Goal: Check status: Check status

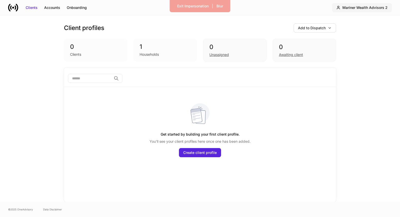
click at [359, 9] on div "Mariner Wealth Advisors 2" at bounding box center [365, 7] width 45 height 5
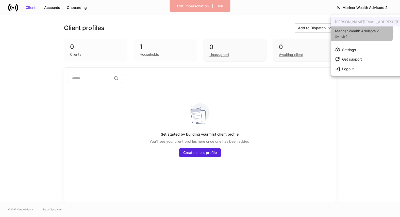
click at [360, 32] on div "Mariner Wealth Advisors 2" at bounding box center [357, 30] width 44 height 5
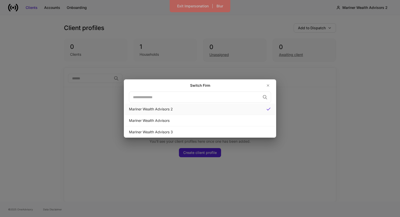
click at [238, 108] on div "Mariner Wealth Advisors 2" at bounding box center [195, 108] width 133 height 5
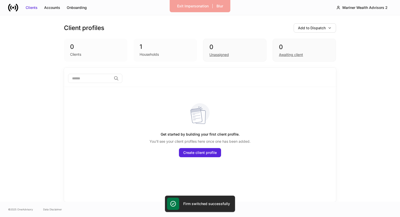
click at [161, 51] on div "Households" at bounding box center [165, 54] width 51 height 6
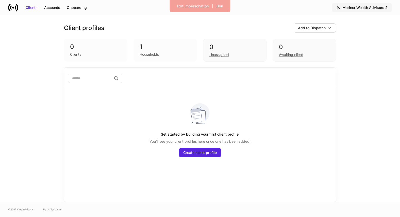
click at [349, 8] on div "Mariner Wealth Advisors 2" at bounding box center [365, 7] width 45 height 5
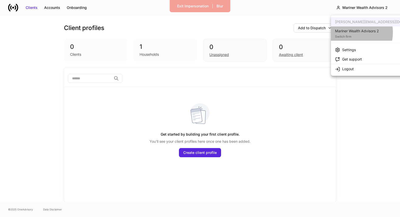
click at [348, 33] on div "Mariner Wealth Advisors 2" at bounding box center [357, 30] width 44 height 5
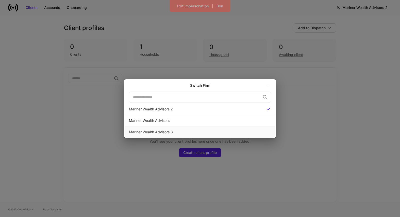
click at [245, 130] on div "Mariner Wealth Advisors 3" at bounding box center [200, 131] width 142 height 5
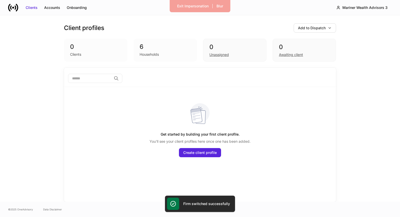
click at [159, 46] on div "6" at bounding box center [165, 47] width 51 height 8
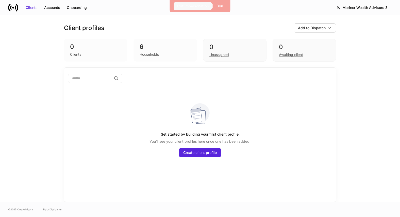
click at [202, 8] on div "Exit Impersonation" at bounding box center [192, 6] width 31 height 5
click at [358, 7] on div "Mariner Wealth Advisors 3" at bounding box center [365, 7] width 45 height 5
